Goal: Participate in discussion: Engage in conversation with other users on a specific topic

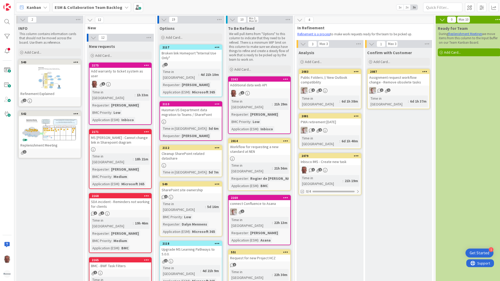
click at [120, 8] on div "ESM & Collaboration Team Backlog" at bounding box center [91, 7] width 79 height 9
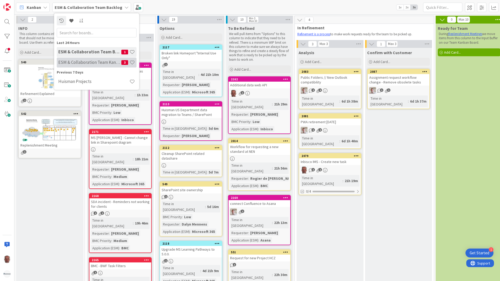
click at [80, 64] on h4 "ESM & Collaboration Team Kanban" at bounding box center [89, 62] width 63 height 5
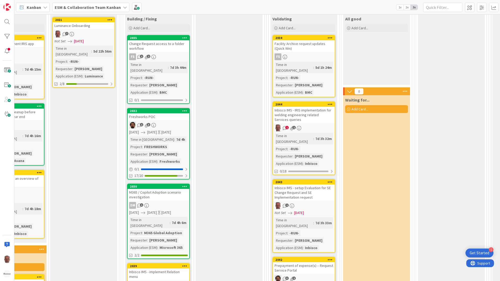
scroll to position [131, 182]
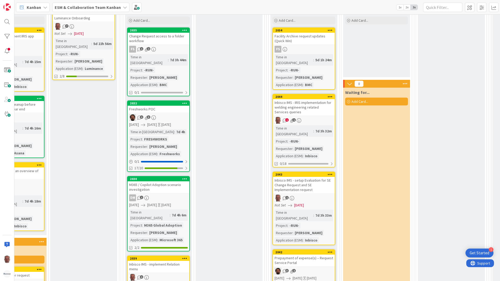
click at [304, 177] on div "Inbisco IMS - setup Evaluation for SE Change Request and SE Implementation requ…" at bounding box center [304, 185] width 62 height 16
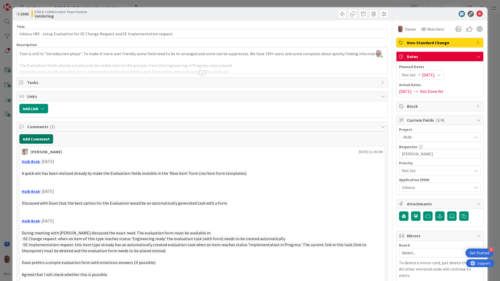
click at [42, 137] on button "Add Comment" at bounding box center [36, 138] width 34 height 9
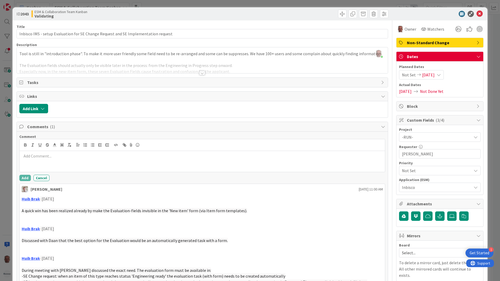
click at [47, 160] on div at bounding box center [203, 161] width 366 height 21
click at [118, 156] on p "[PERSON_NAME] confirmed that the setup of the Evaluation form" at bounding box center [202, 156] width 361 height 6
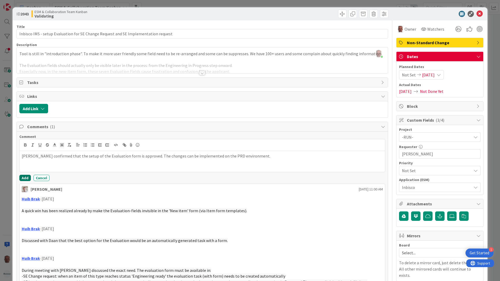
click at [23, 179] on button "Add" at bounding box center [25, 178] width 12 height 6
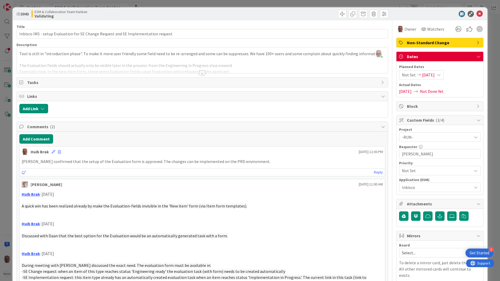
click at [6, 223] on div "ID 2043 ESM & Collaboration Team Kanban Validating Title 82 / 128 Inbisco IMS -…" at bounding box center [250, 140] width 500 height 281
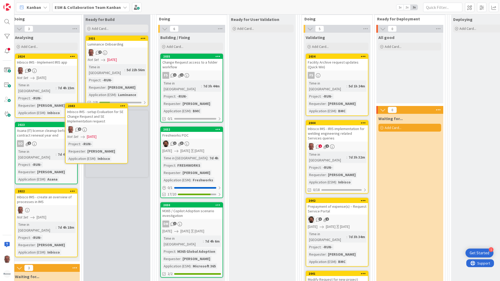
scroll to position [105, 144]
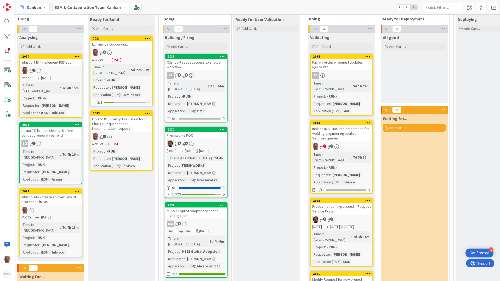
click at [121, 141] on span "[DATE]" at bounding box center [117, 143] width 10 height 5
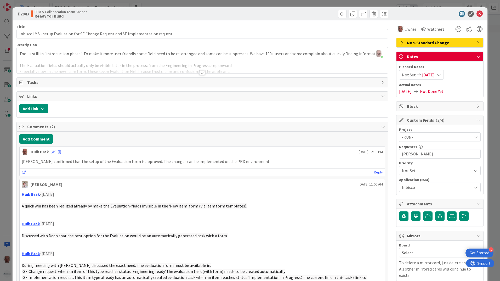
click at [441, 75] on icon at bounding box center [439, 75] width 4 height 4
